Goal: Information Seeking & Learning: Find specific fact

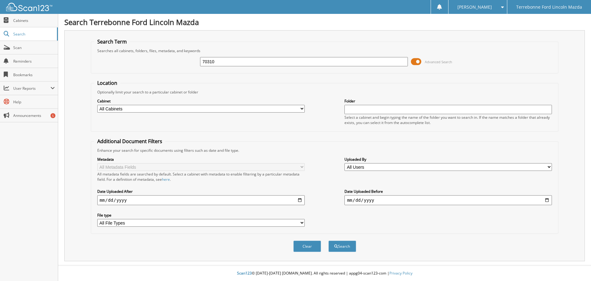
type input "70310"
click at [329, 240] on button "Search" at bounding box center [343, 245] width 28 height 11
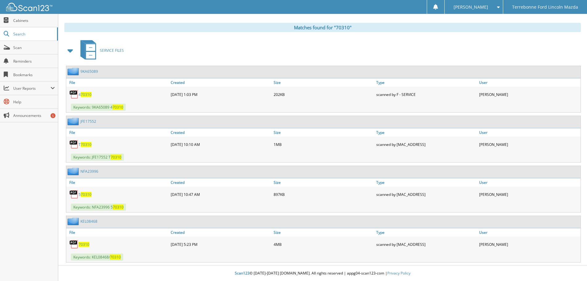
scroll to position [248, 0]
click at [82, 244] on span "70310" at bounding box center [84, 243] width 11 height 5
